Goal: Transaction & Acquisition: Download file/media

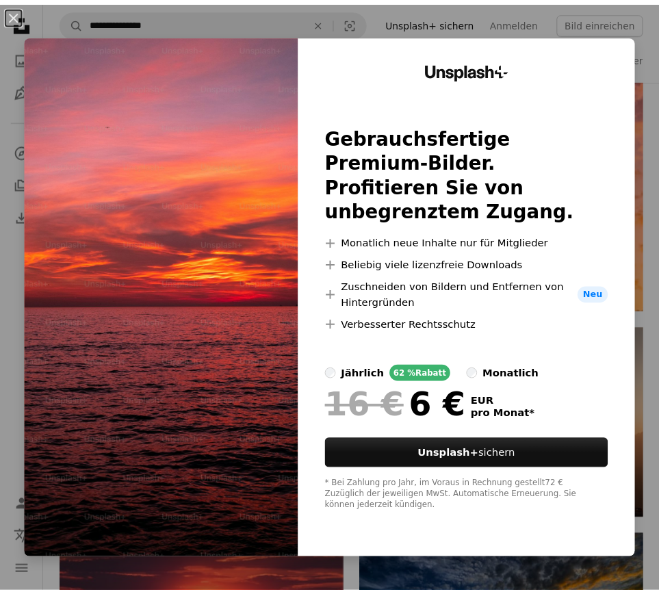
scroll to position [1268, 0]
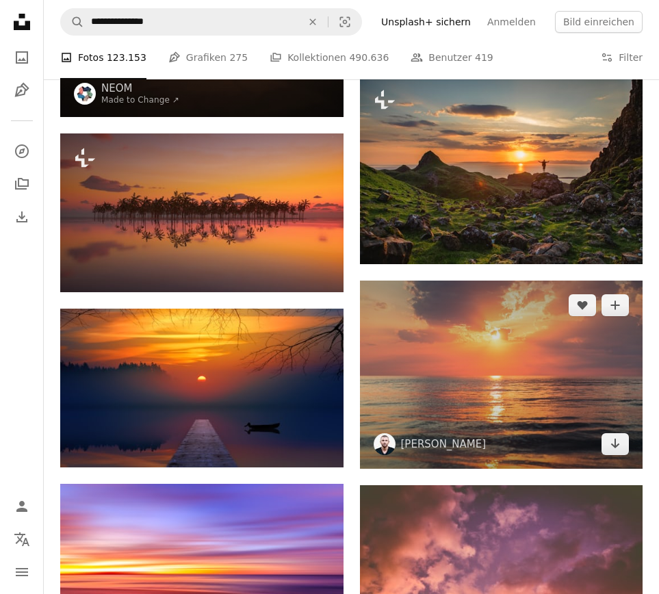
scroll to position [650, 0]
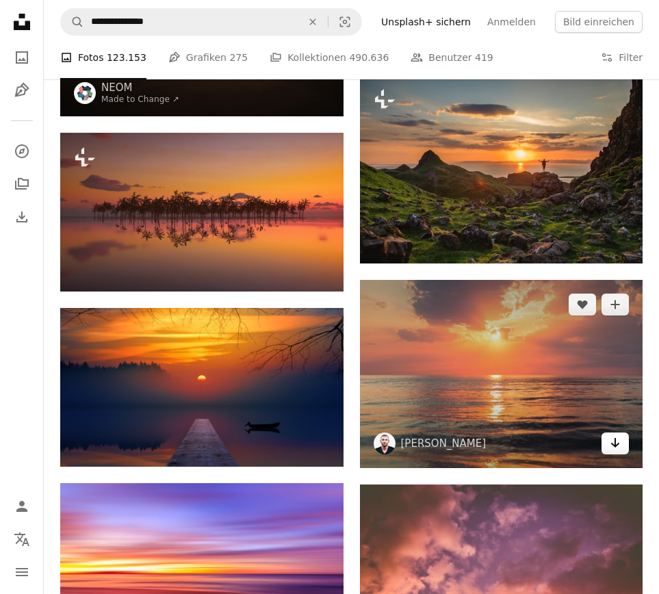
click at [614, 450] on link "Arrow pointing down" at bounding box center [615, 444] width 27 height 22
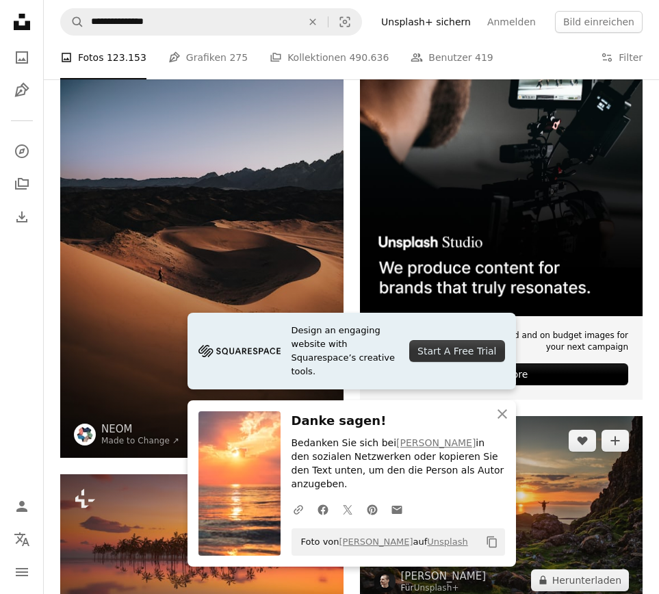
scroll to position [186, 0]
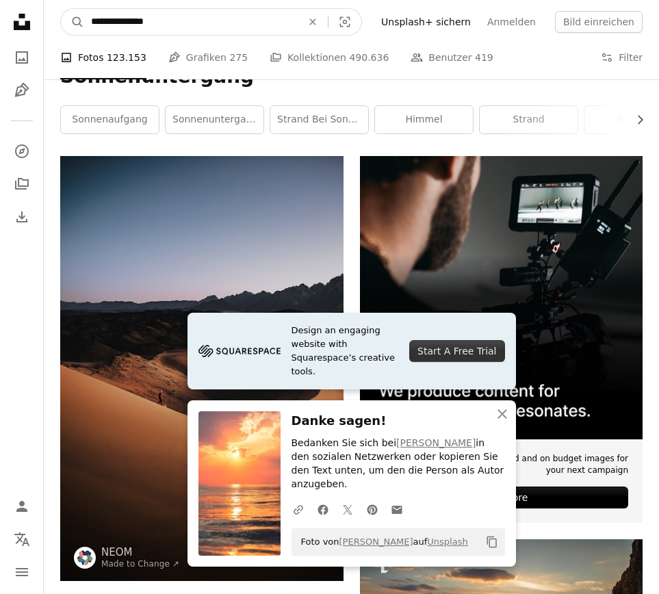
drag, startPoint x: 189, startPoint y: 27, endPoint x: 17, endPoint y: 18, distance: 172.0
type input "*******"
click at [73, 22] on button "A magnifying glass" at bounding box center [72, 22] width 23 height 26
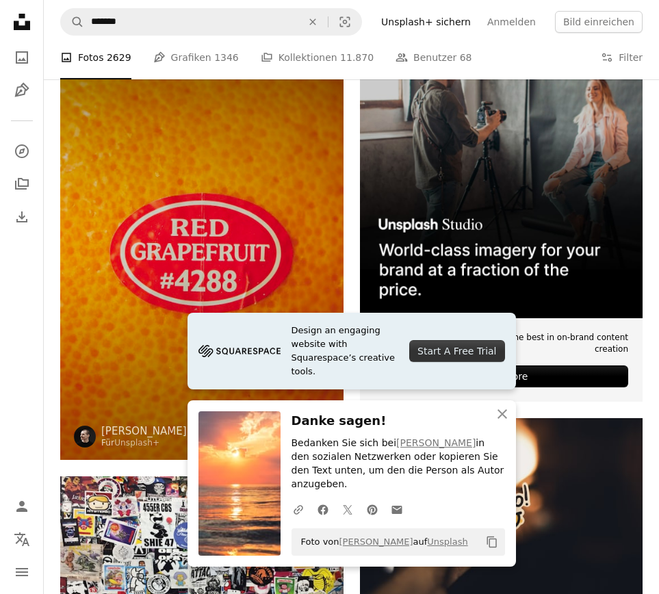
scroll to position [309, 0]
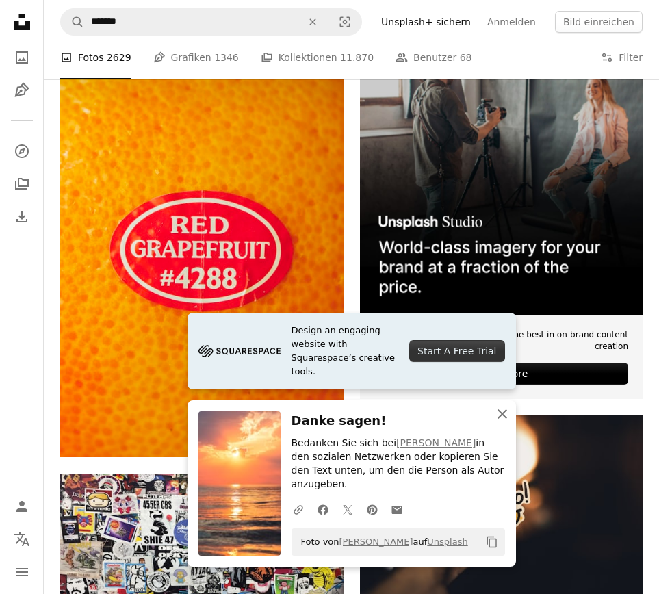
click at [507, 419] on icon "button" at bounding box center [503, 414] width 10 height 10
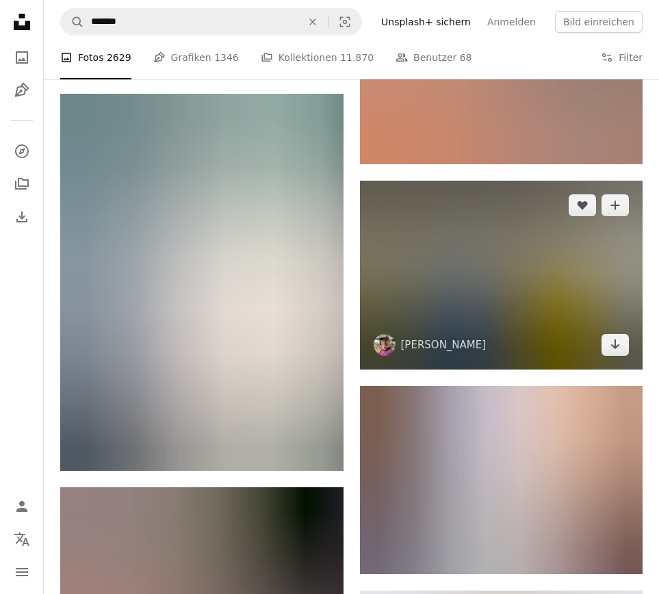
scroll to position [2513, 0]
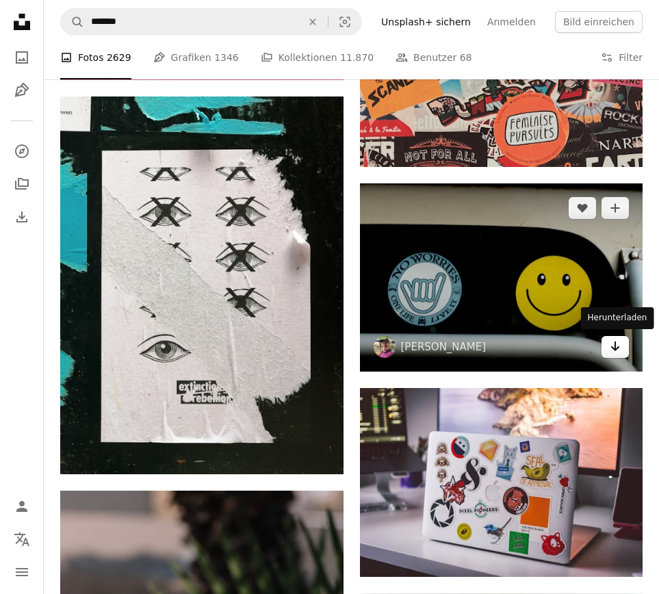
click at [616, 342] on icon "Herunterladen" at bounding box center [615, 347] width 9 height 10
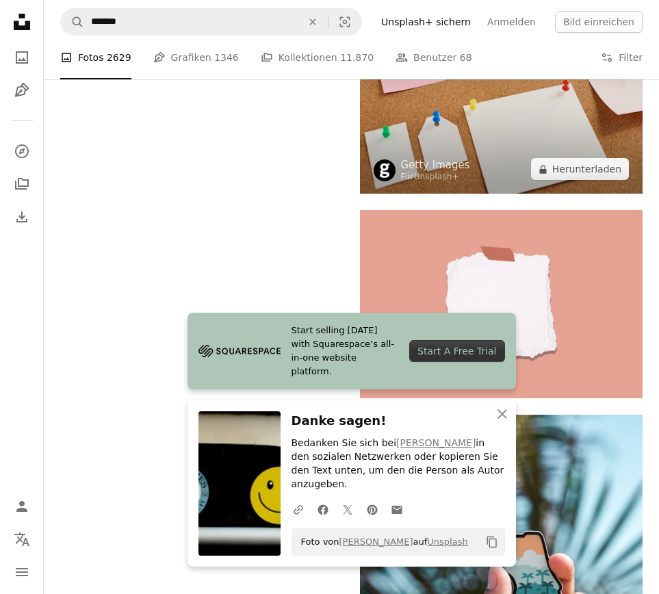
scroll to position [3307, 0]
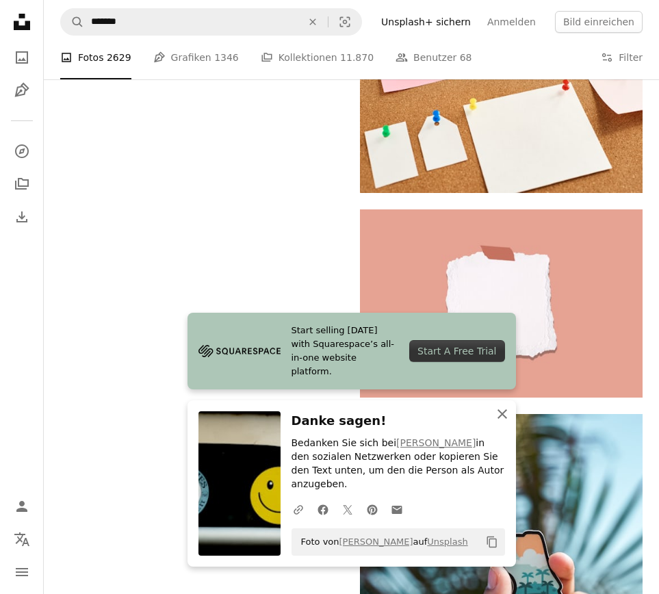
click at [503, 422] on icon "An X shape" at bounding box center [502, 414] width 16 height 16
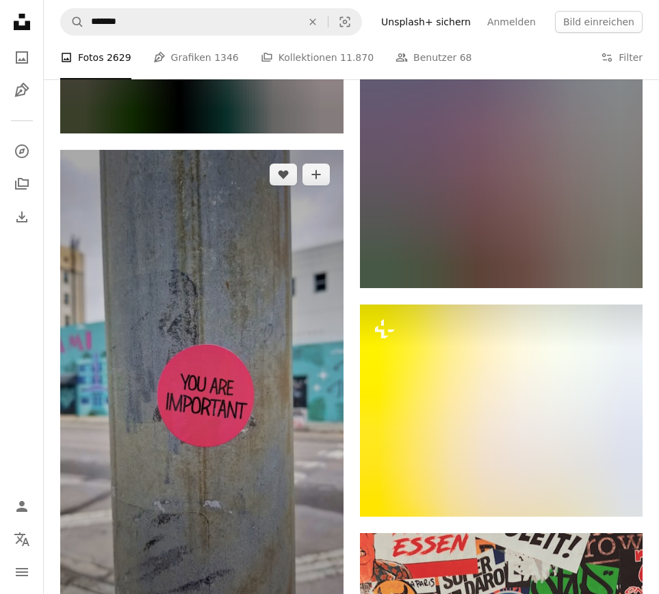
scroll to position [1815, 0]
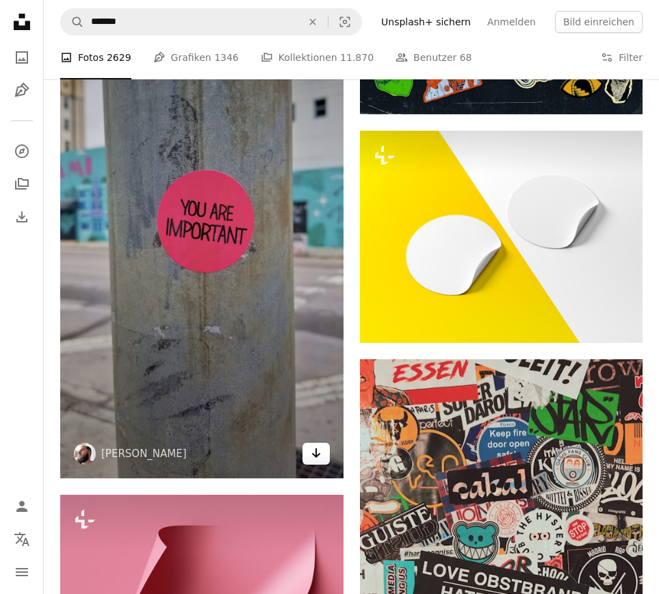
click at [313, 455] on icon "Arrow pointing down" at bounding box center [316, 453] width 11 height 16
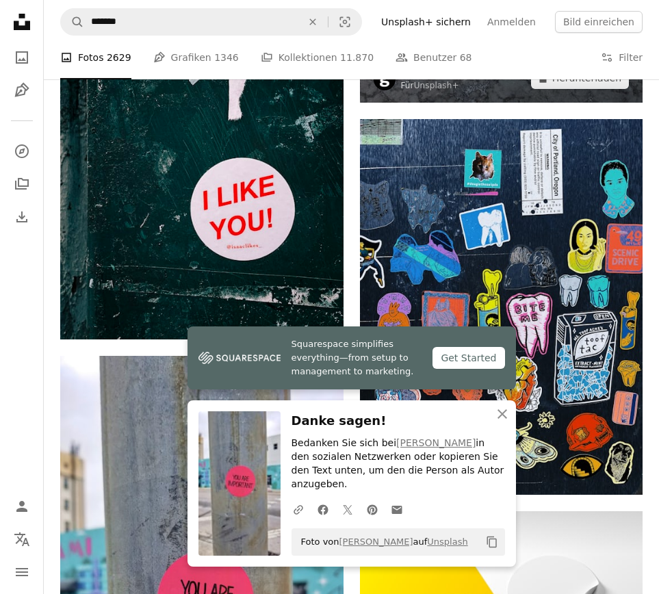
scroll to position [1436, 0]
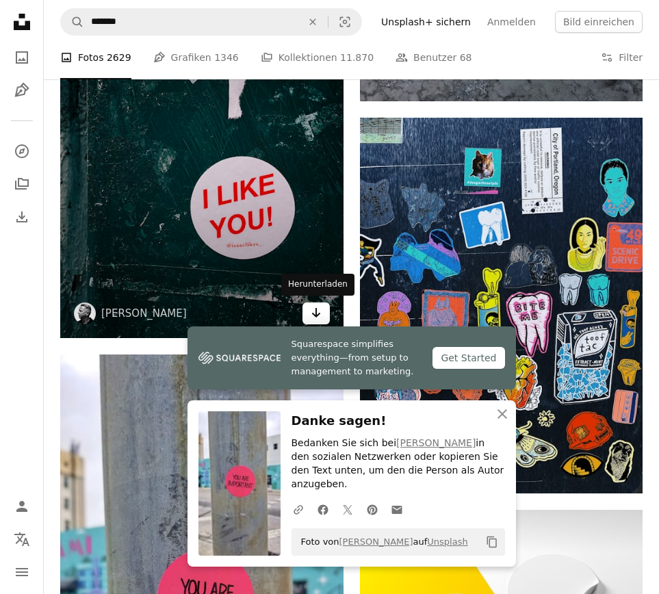
click at [312, 317] on icon "Arrow pointing down" at bounding box center [316, 313] width 11 height 16
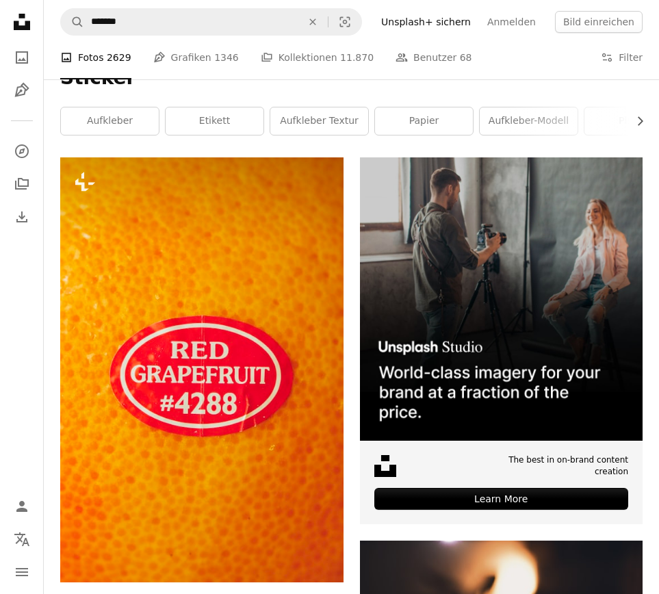
scroll to position [186, 0]
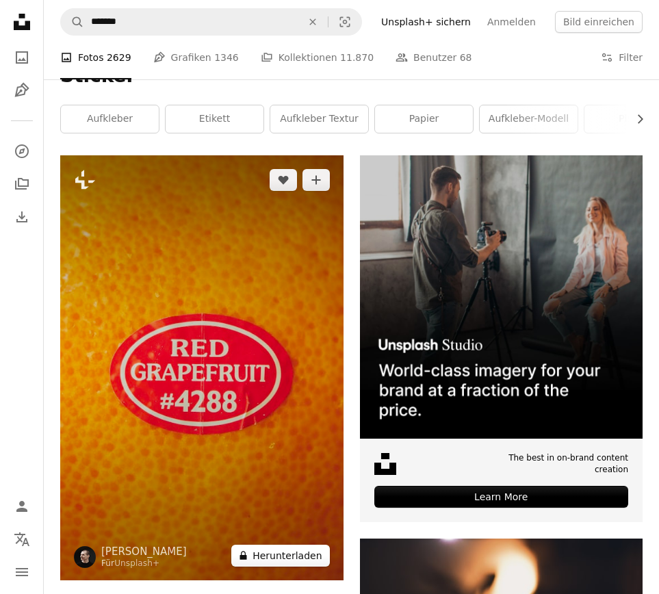
click at [276, 554] on button "A lock Herunterladen" at bounding box center [280, 556] width 98 height 22
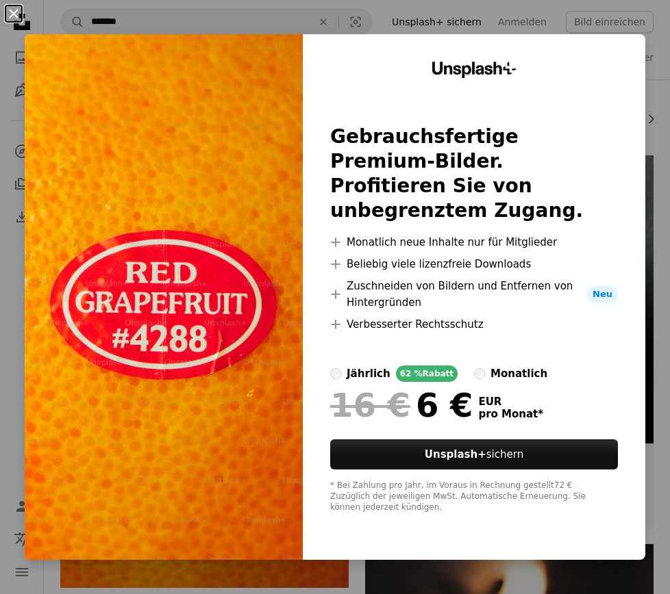
click at [16, 16] on button "An X shape" at bounding box center [13, 13] width 16 height 16
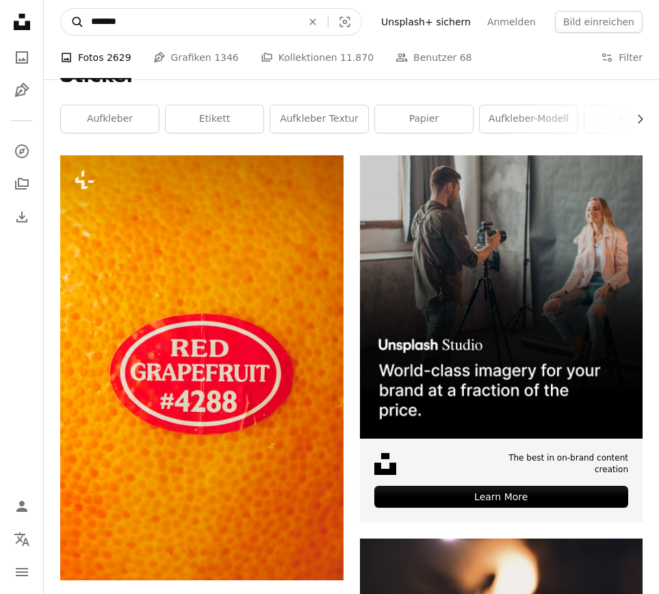
drag, startPoint x: 131, startPoint y: 27, endPoint x: 65, endPoint y: 22, distance: 66.6
click at [65, 23] on form "A magnifying glass ******* An X shape Visual search" at bounding box center [211, 21] width 302 height 27
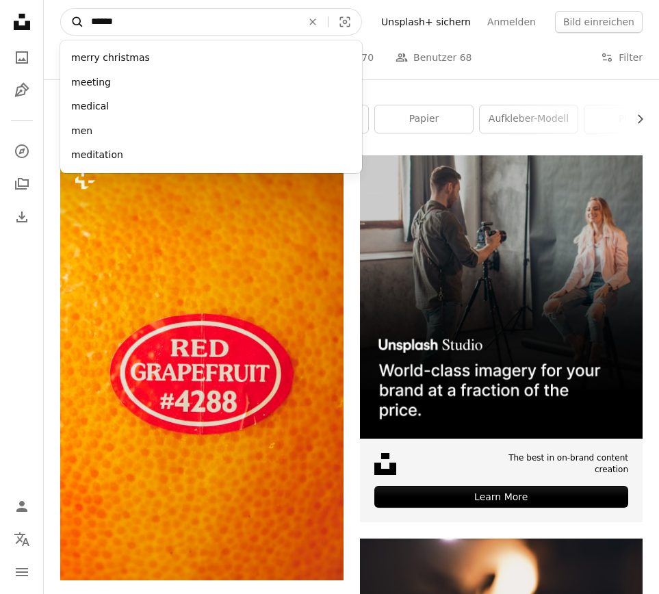
type input "*******"
click at [73, 22] on button "A magnifying glass" at bounding box center [72, 22] width 23 height 26
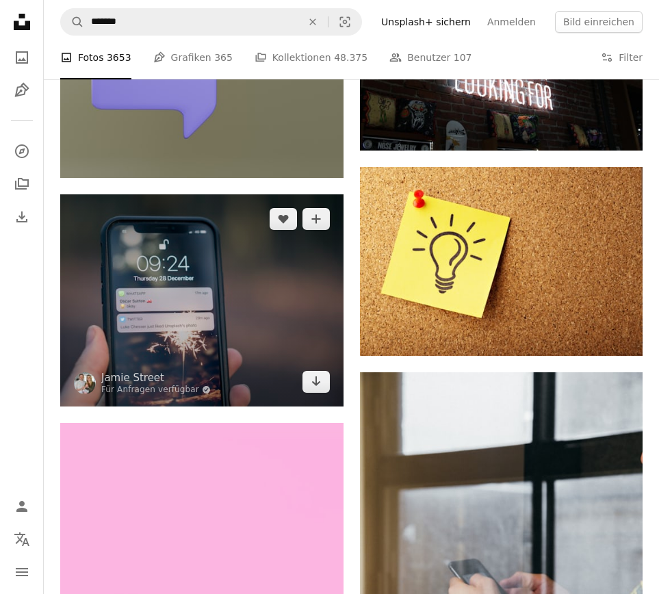
scroll to position [2332, 0]
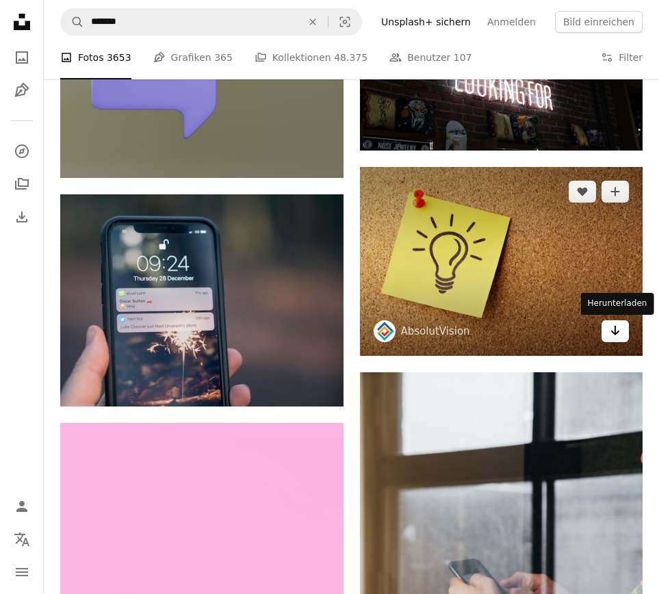
click at [615, 334] on icon "Herunterladen" at bounding box center [615, 331] width 9 height 10
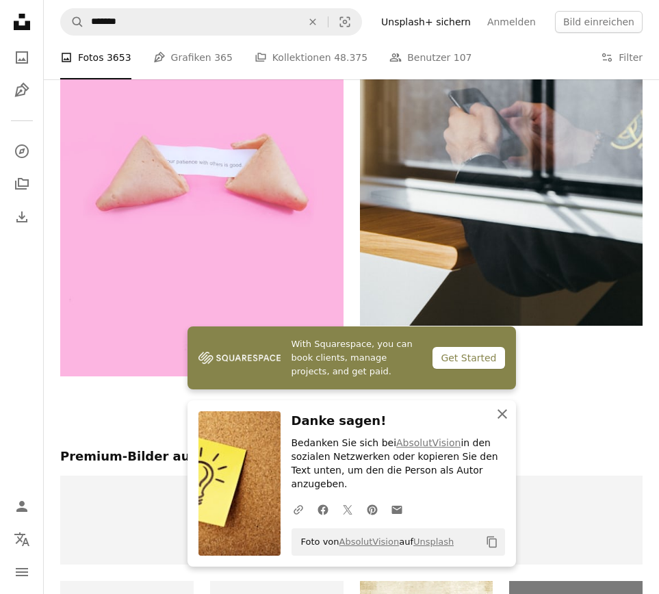
scroll to position [2804, 0]
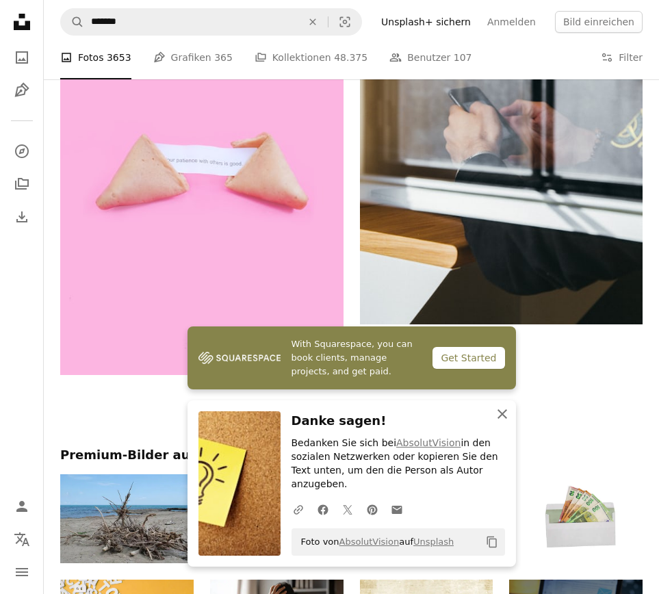
click at [500, 422] on icon "An X shape" at bounding box center [502, 414] width 16 height 16
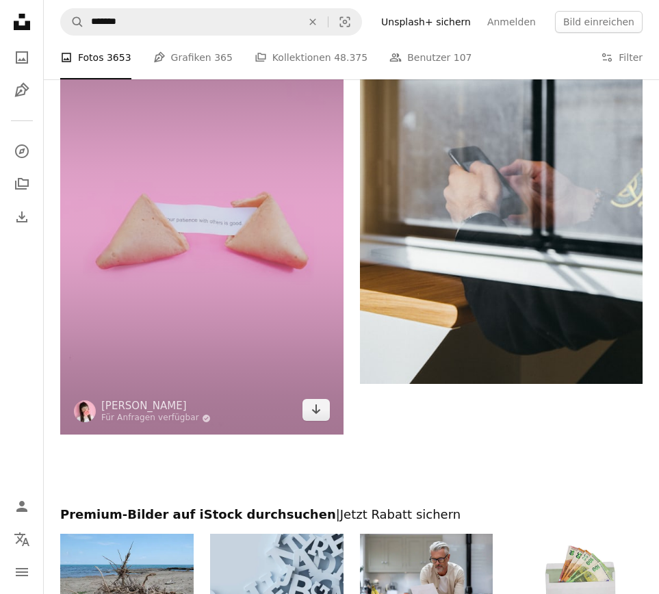
scroll to position [2746, 0]
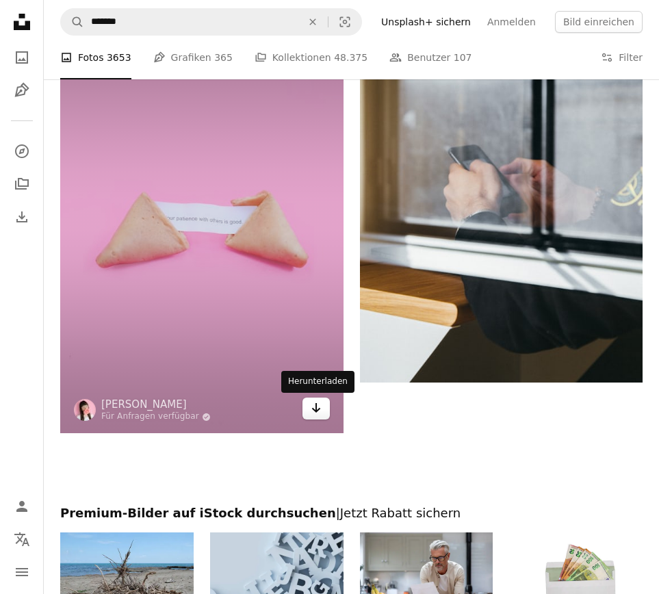
click at [318, 415] on icon "Arrow pointing down" at bounding box center [316, 408] width 11 height 16
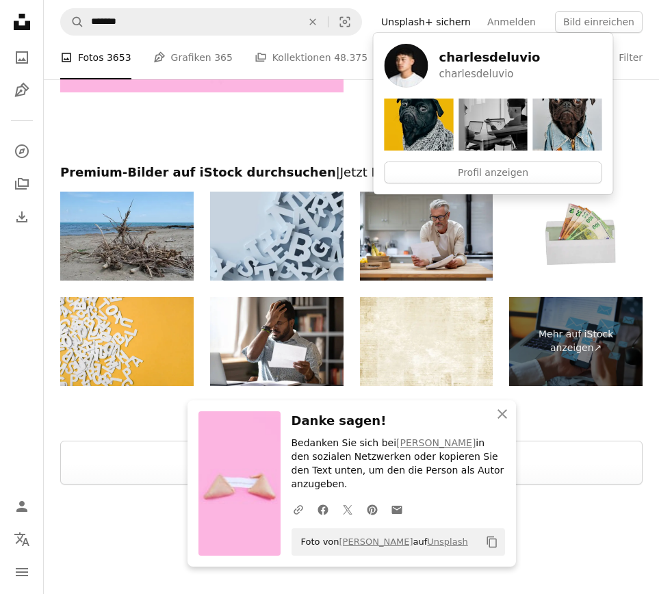
scroll to position [3086, 0]
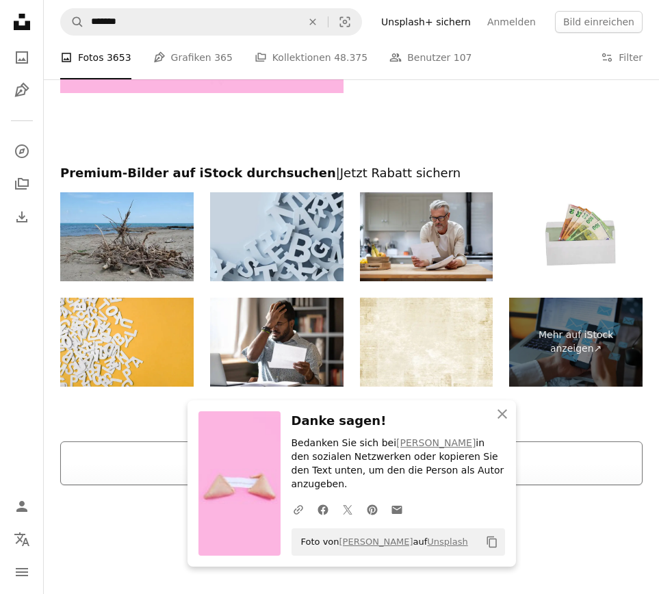
click at [158, 458] on button "Mehr laden" at bounding box center [351, 464] width 583 height 44
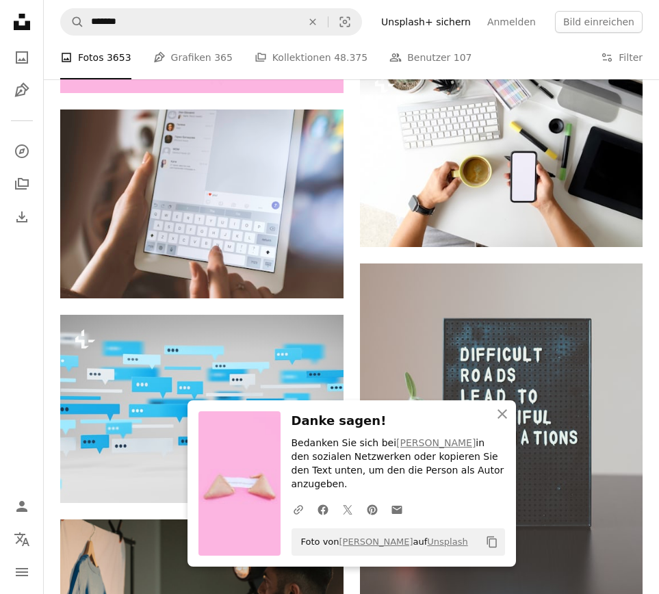
scroll to position [2585, 0]
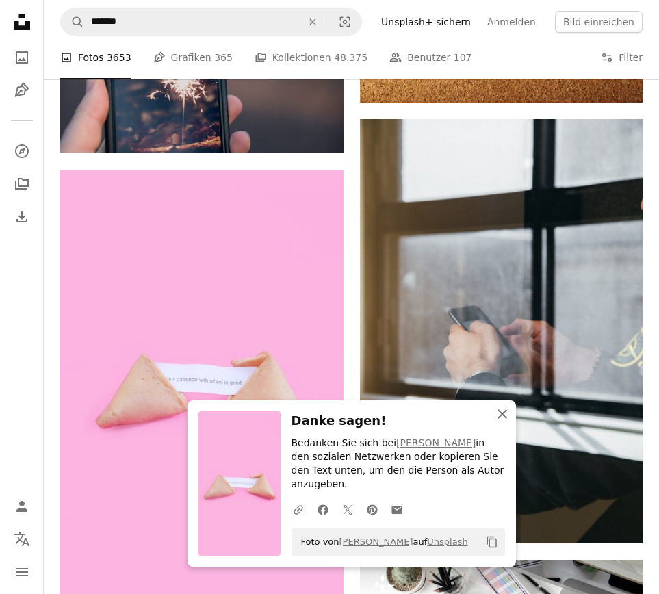
click at [499, 422] on icon "An X shape" at bounding box center [502, 414] width 16 height 16
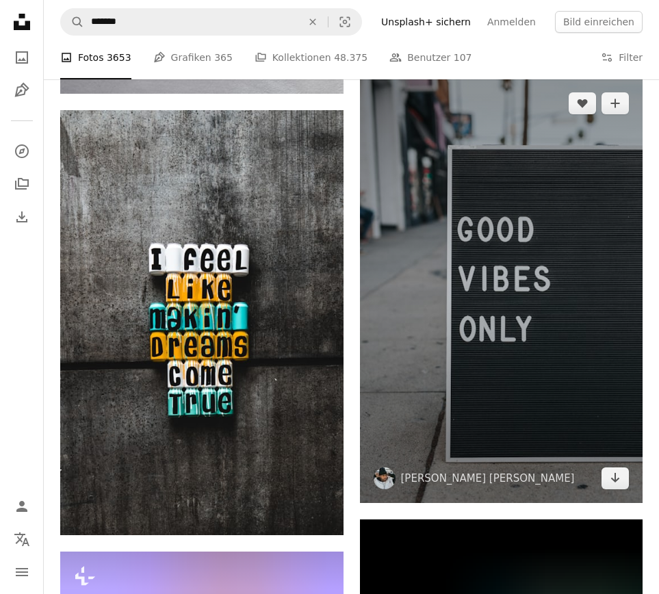
scroll to position [4080, 0]
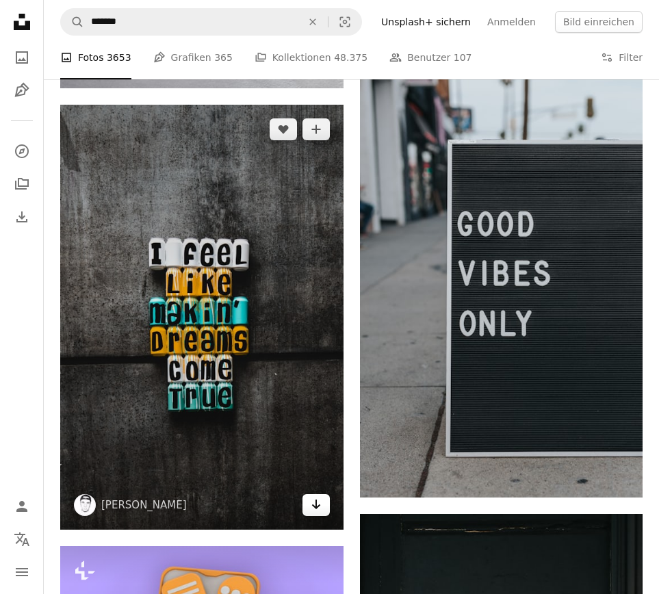
click at [313, 508] on icon "Arrow pointing down" at bounding box center [316, 504] width 11 height 16
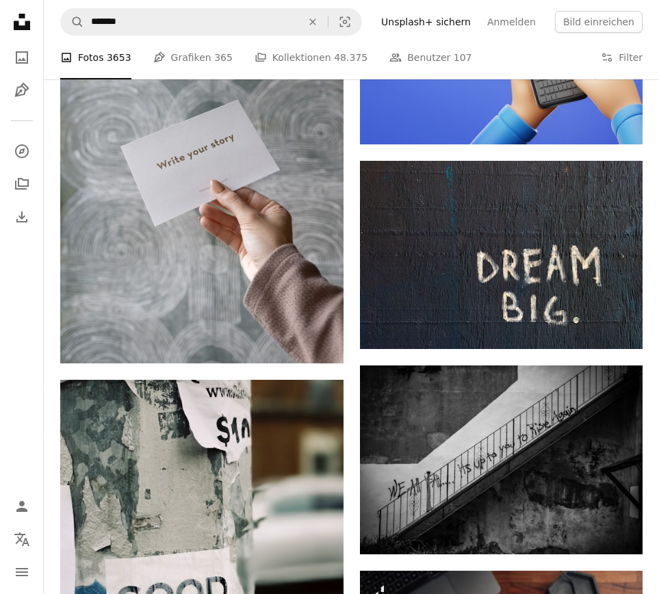
scroll to position [5050, 0]
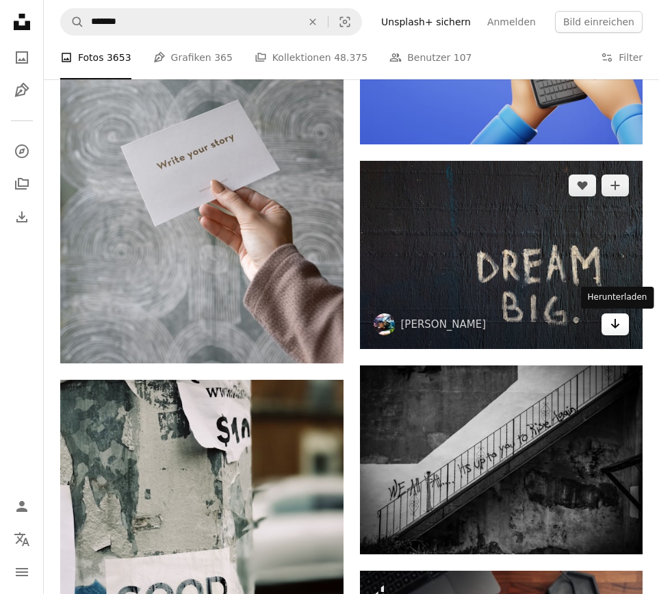
click at [620, 326] on icon "Arrow pointing down" at bounding box center [615, 324] width 11 height 16
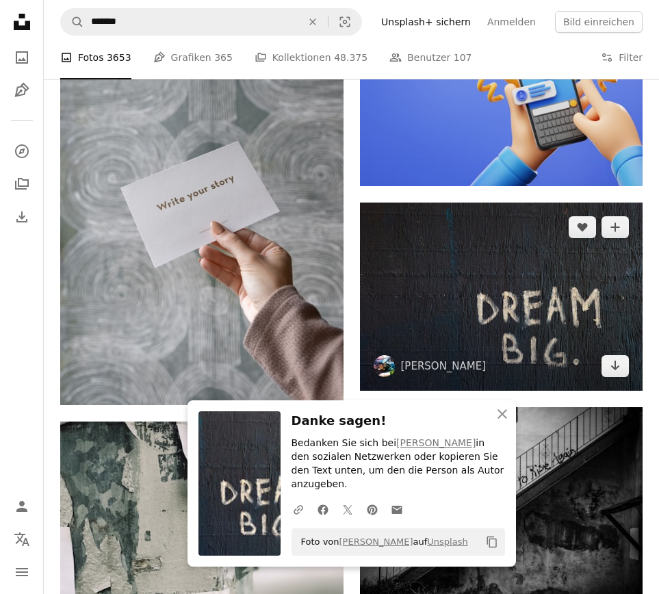
scroll to position [5008, 0]
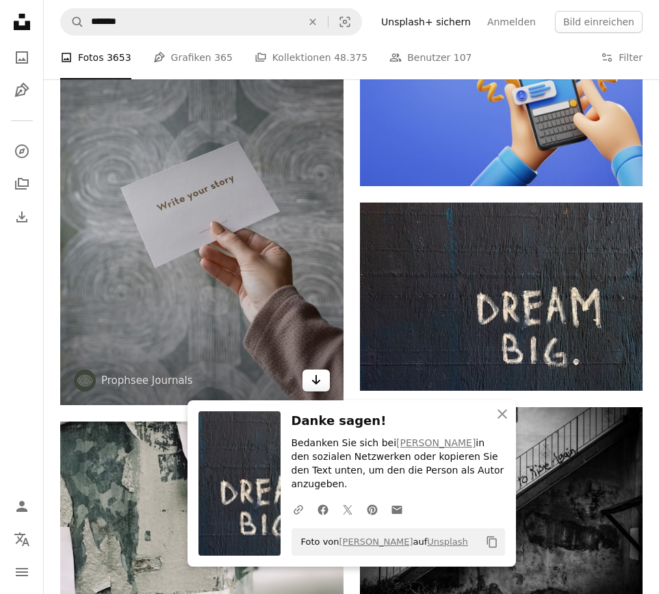
click at [318, 384] on icon "Arrow pointing down" at bounding box center [316, 380] width 11 height 16
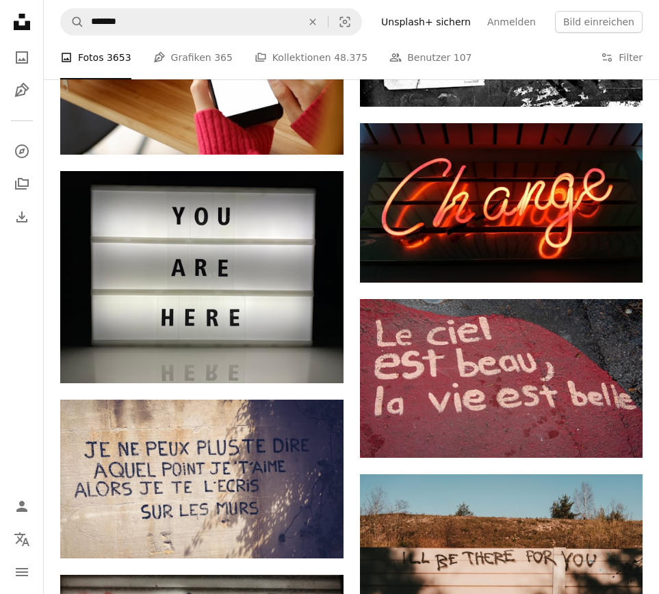
scroll to position [9226, 0]
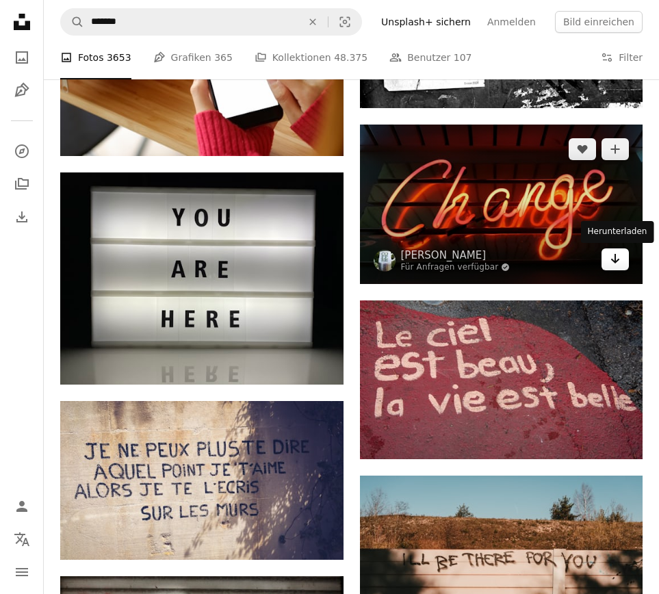
click at [613, 262] on icon "Arrow pointing down" at bounding box center [615, 259] width 11 height 16
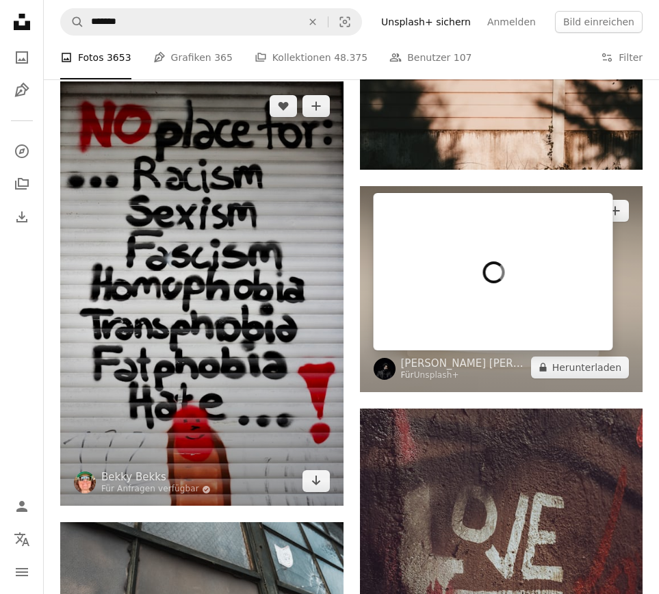
scroll to position [9722, 0]
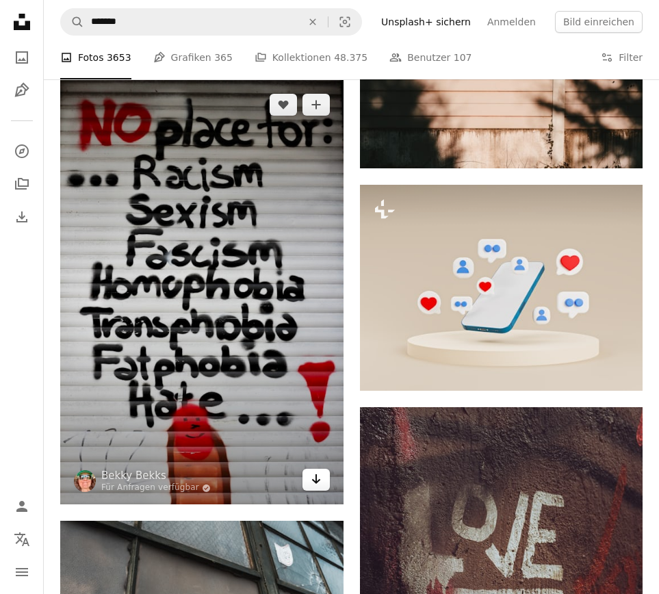
click at [311, 491] on link "Arrow pointing down" at bounding box center [316, 480] width 27 height 22
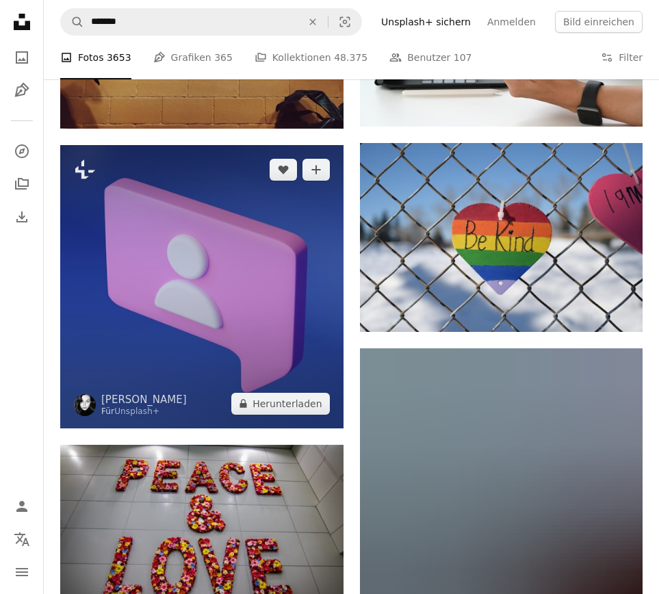
scroll to position [11619, 0]
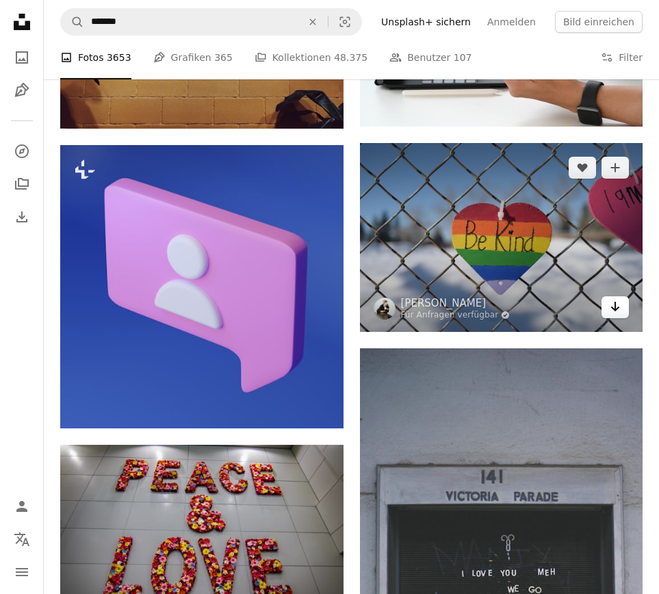
click at [618, 306] on icon "Arrow pointing down" at bounding box center [615, 306] width 11 height 16
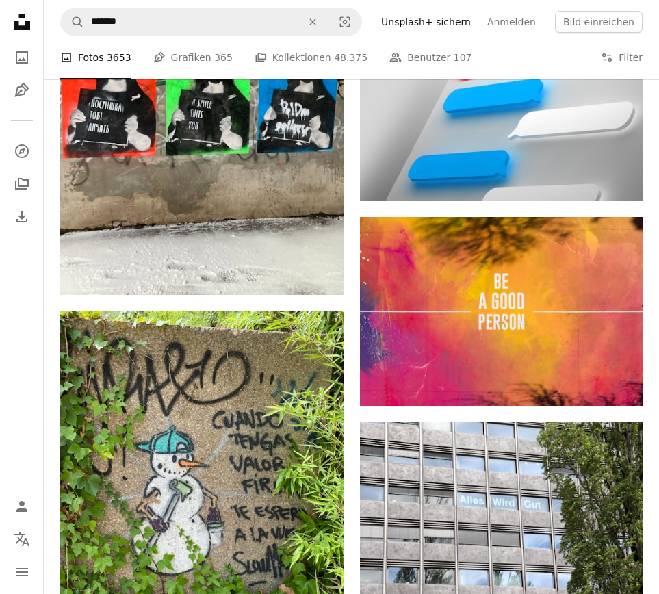
scroll to position [13835, 0]
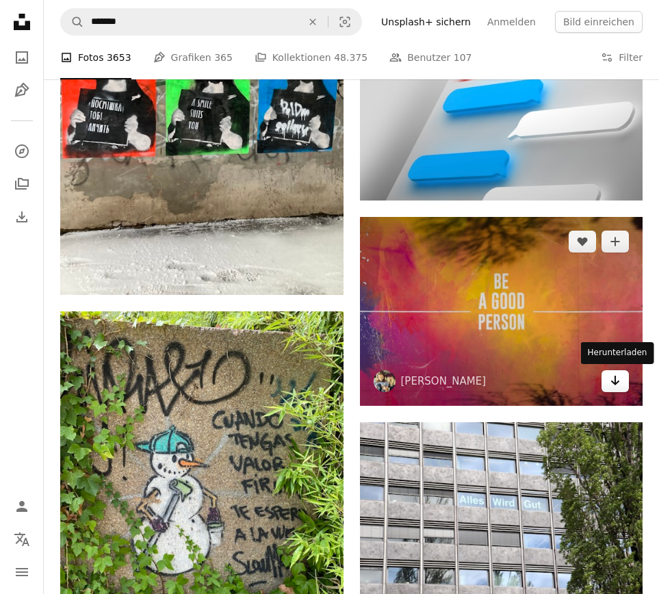
click at [615, 383] on icon "Herunterladen" at bounding box center [615, 381] width 9 height 10
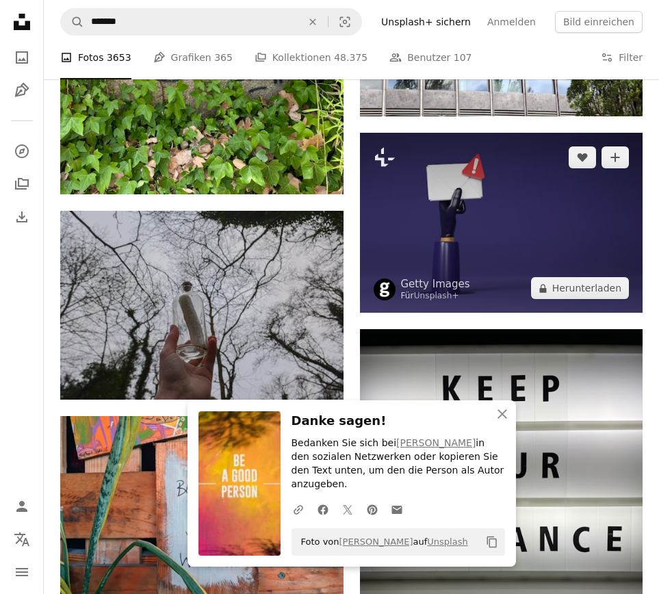
scroll to position [14316, 0]
